Goal: Task Accomplishment & Management: Use online tool/utility

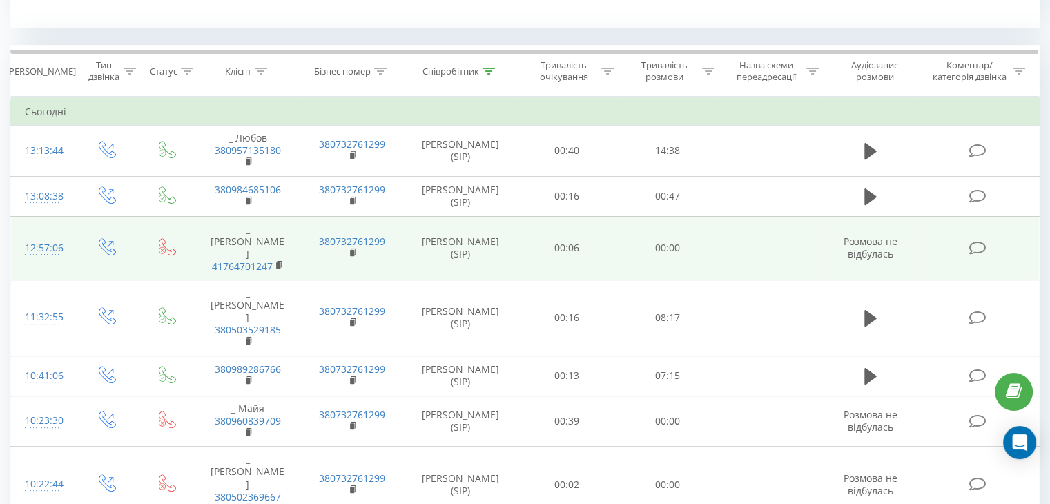
scroll to position [552, 0]
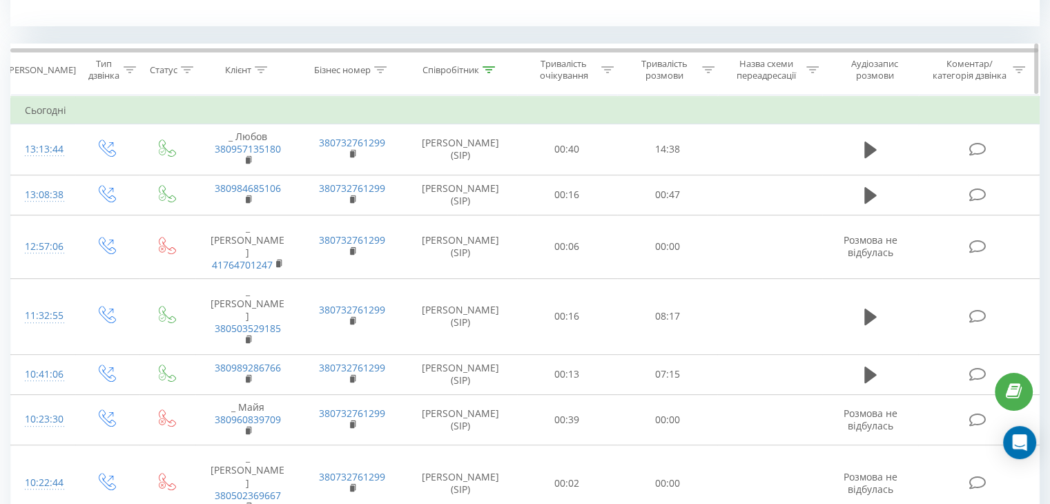
click at [489, 72] on div at bounding box center [488, 70] width 12 height 12
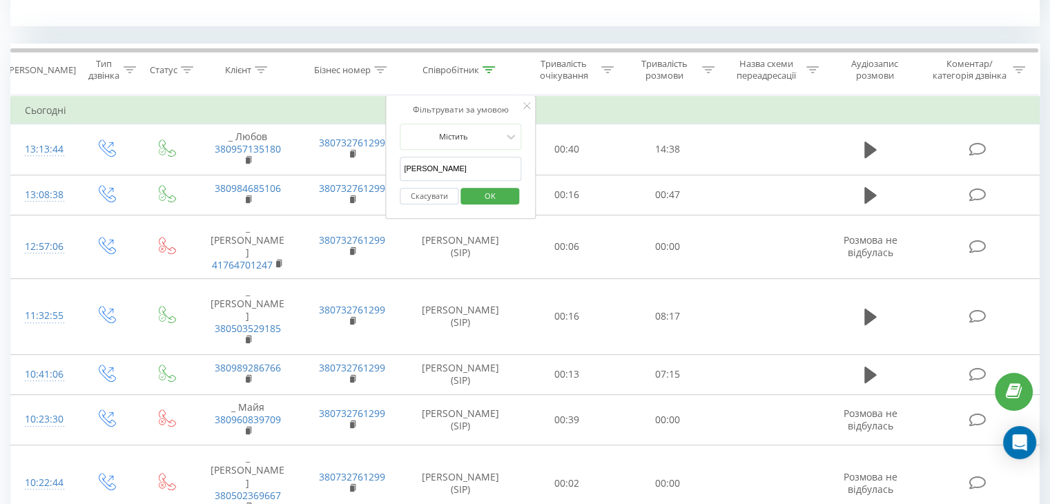
drag, startPoint x: 459, startPoint y: 168, endPoint x: 393, endPoint y: 168, distance: 66.2
click at [393, 168] on div "Фільтрувати за умовою Містить Анна Скасувати OK" at bounding box center [460, 157] width 150 height 124
drag, startPoint x: 434, startPoint y: 180, endPoint x: 440, endPoint y: 176, distance: 7.5
click at [436, 179] on form "Містить Скасувати OK" at bounding box center [460, 168] width 121 height 88
click at [442, 175] on input "text" at bounding box center [460, 169] width 121 height 24
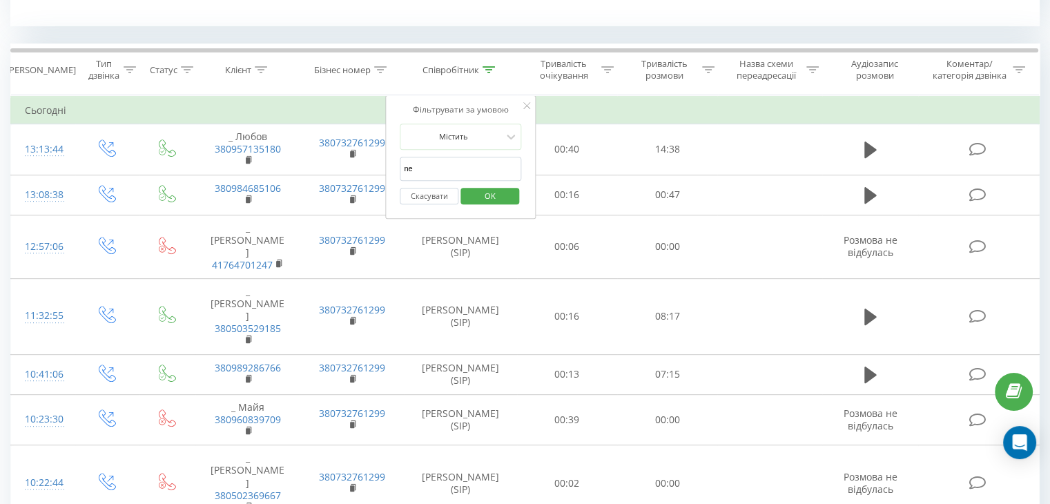
click at [491, 190] on span "OK" at bounding box center [490, 195] width 39 height 21
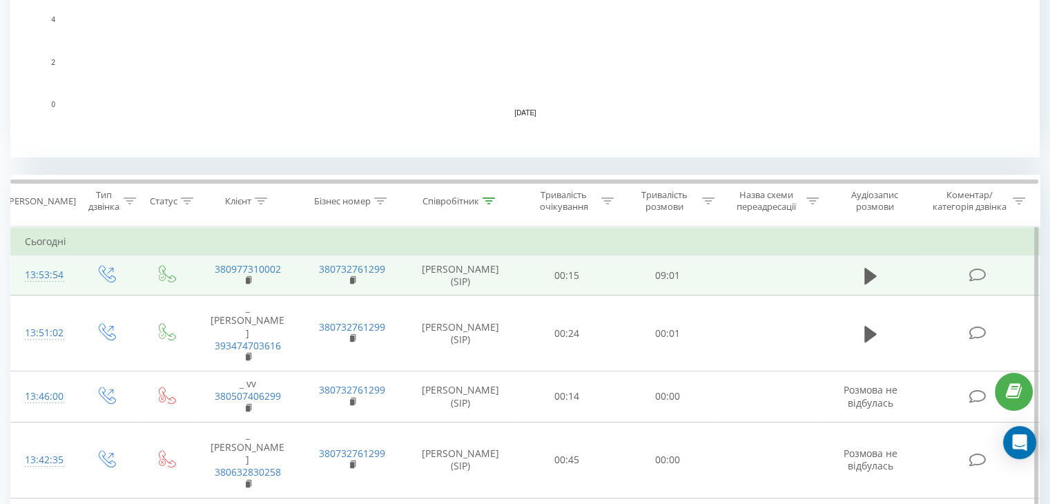
scroll to position [498, 0]
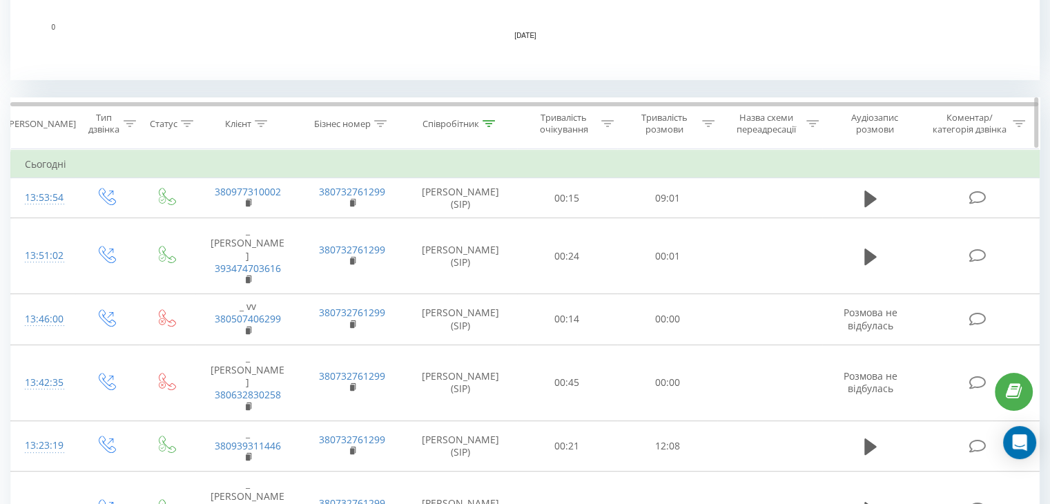
click at [488, 115] on th "Співробітник" at bounding box center [460, 123] width 112 height 51
click at [493, 122] on icon at bounding box center [488, 123] width 12 height 7
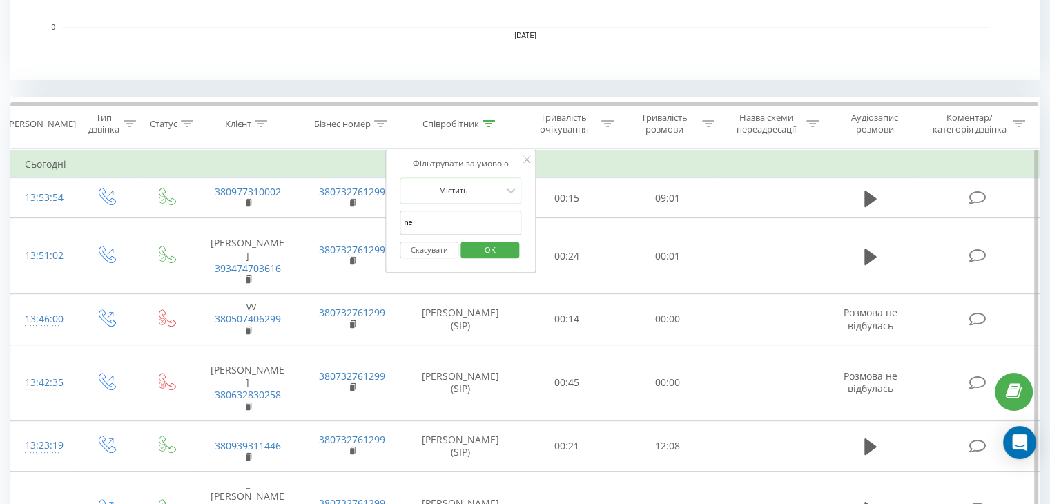
click at [465, 219] on input "ne" at bounding box center [460, 222] width 121 height 24
type input "n"
drag, startPoint x: 464, startPoint y: 220, endPoint x: 465, endPoint y: 234, distance: 13.8
click at [465, 234] on form "Містить Скасувати OK" at bounding box center [460, 221] width 121 height 88
type input "[PERSON_NAME]"
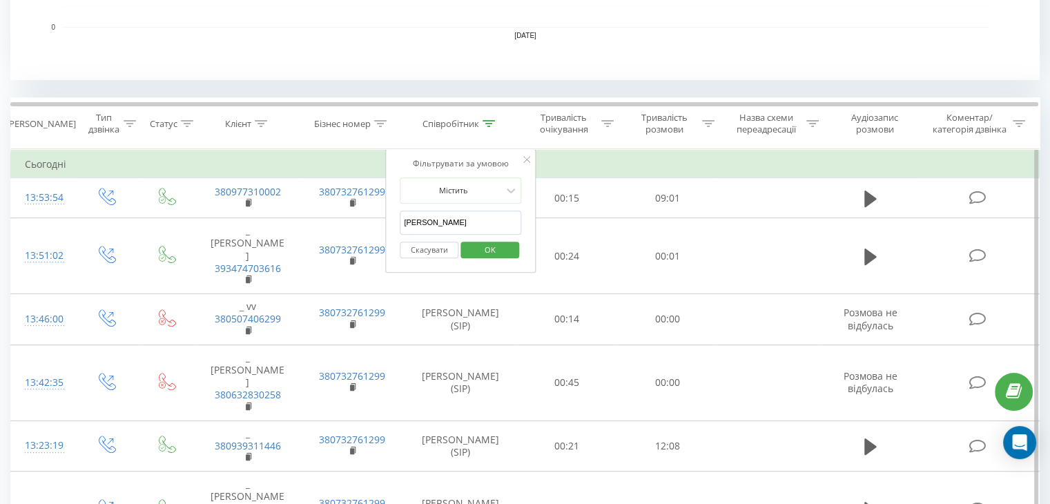
click at [475, 243] on span "OK" at bounding box center [490, 249] width 39 height 21
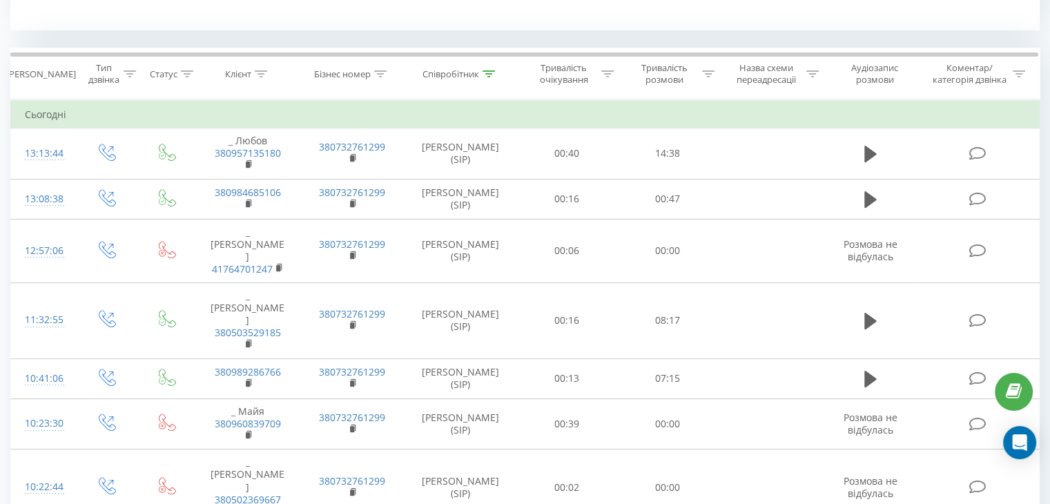
scroll to position [552, 0]
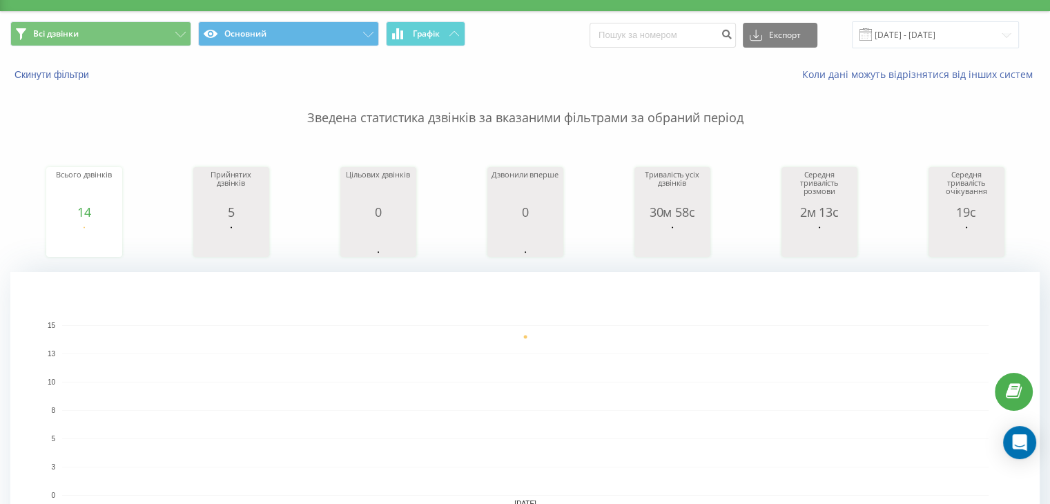
scroll to position [28, 0]
